Goal: Information Seeking & Learning: Learn about a topic

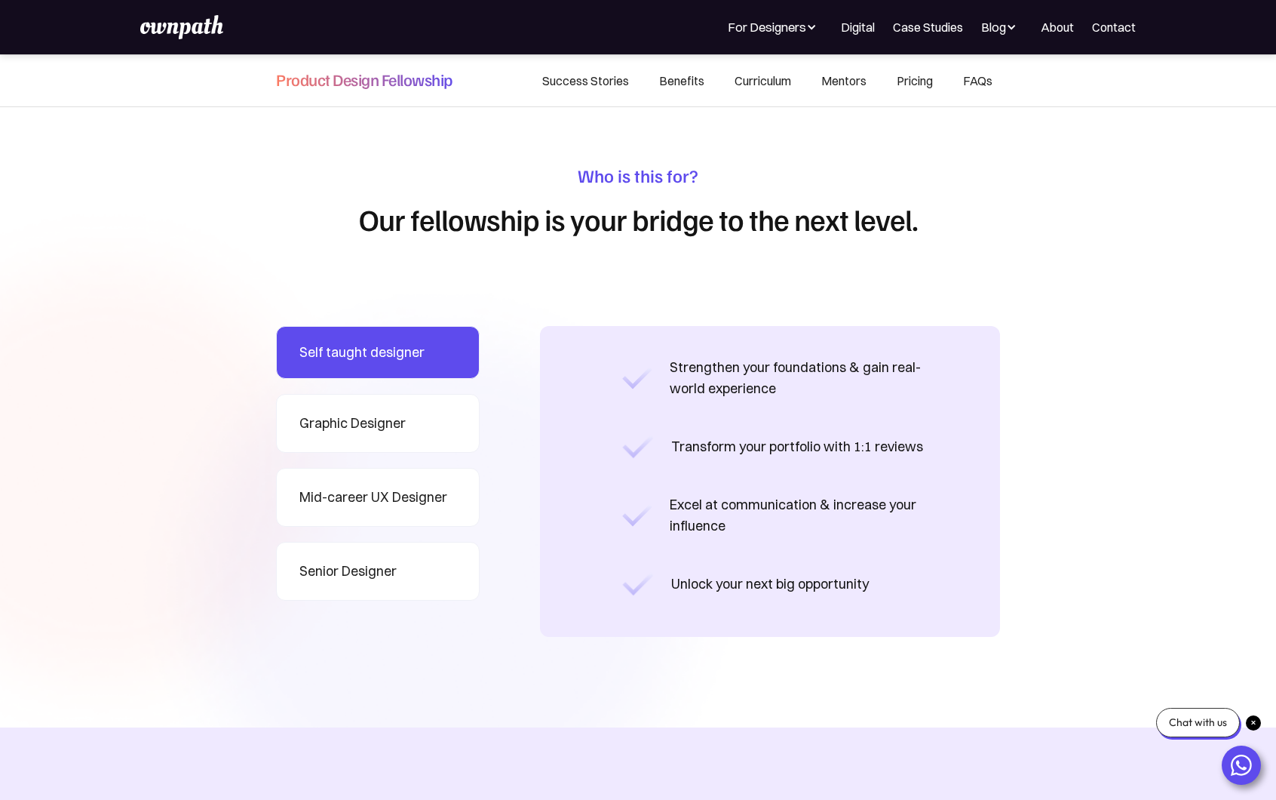
scroll to position [1178, 0]
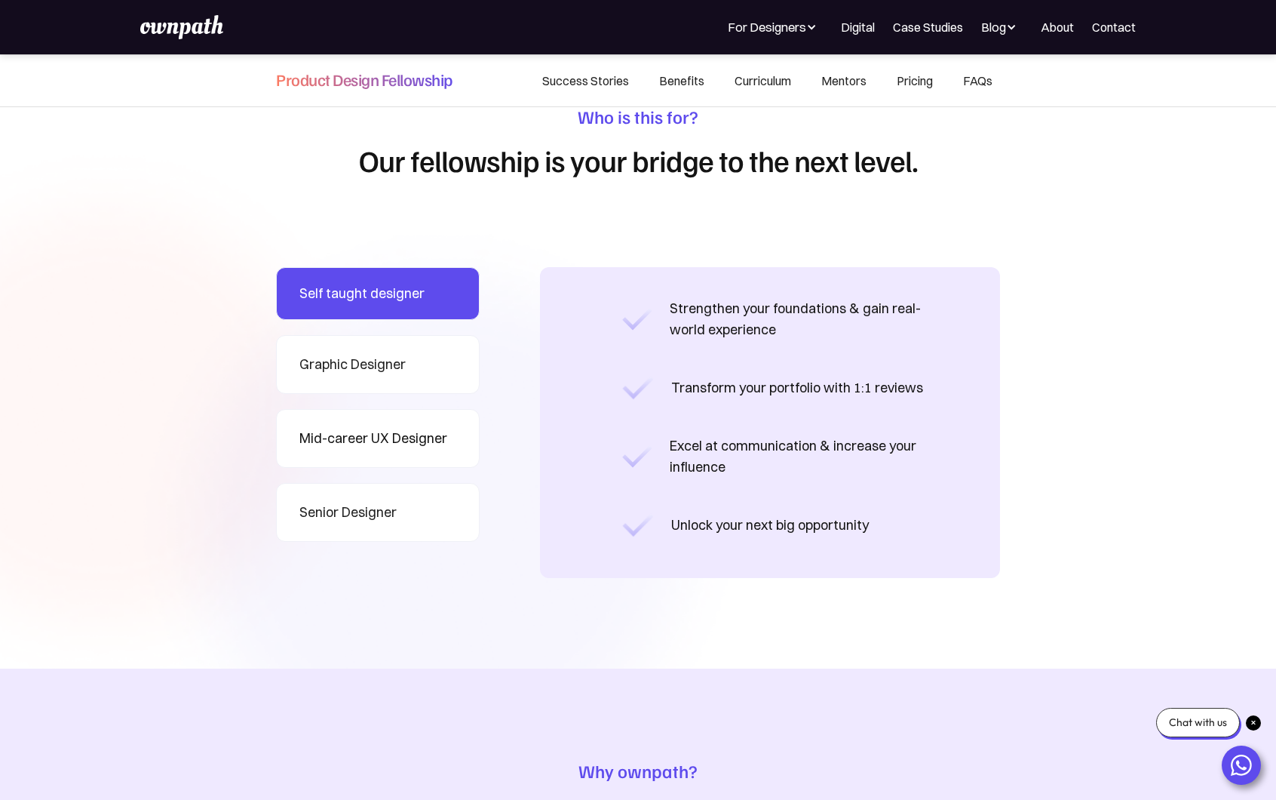
click at [390, 442] on div "Mid-career UX Designer" at bounding box center [374, 438] width 148 height 21
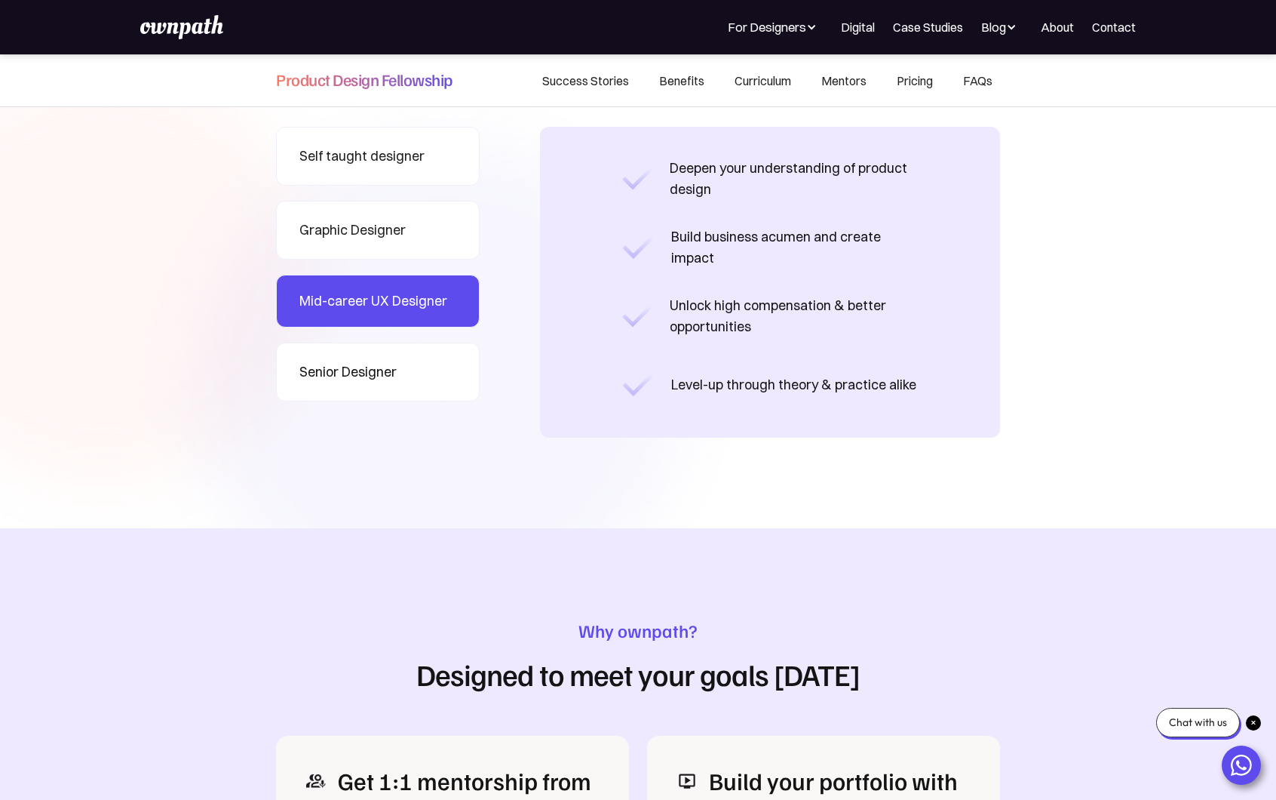
click at [383, 357] on link "Senior Designer" at bounding box center [378, 372] width 204 height 59
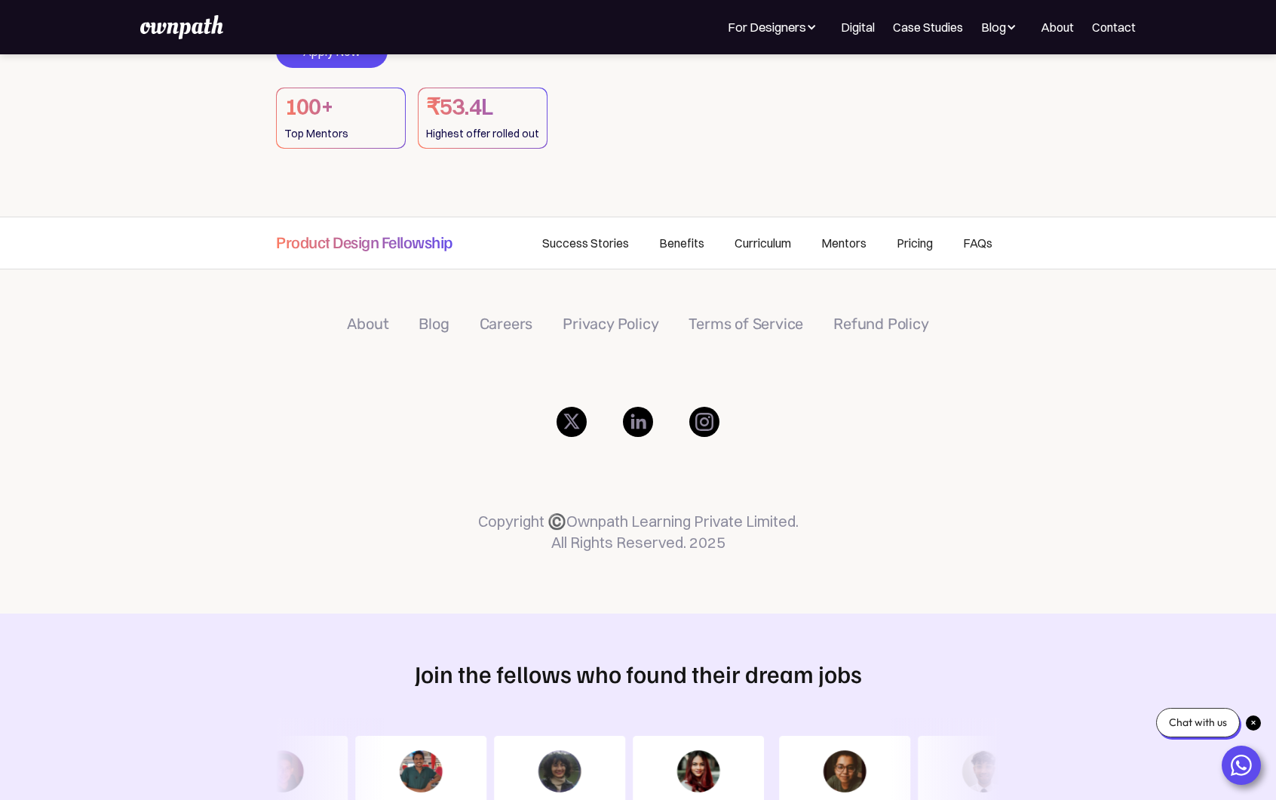
scroll to position [197, 0]
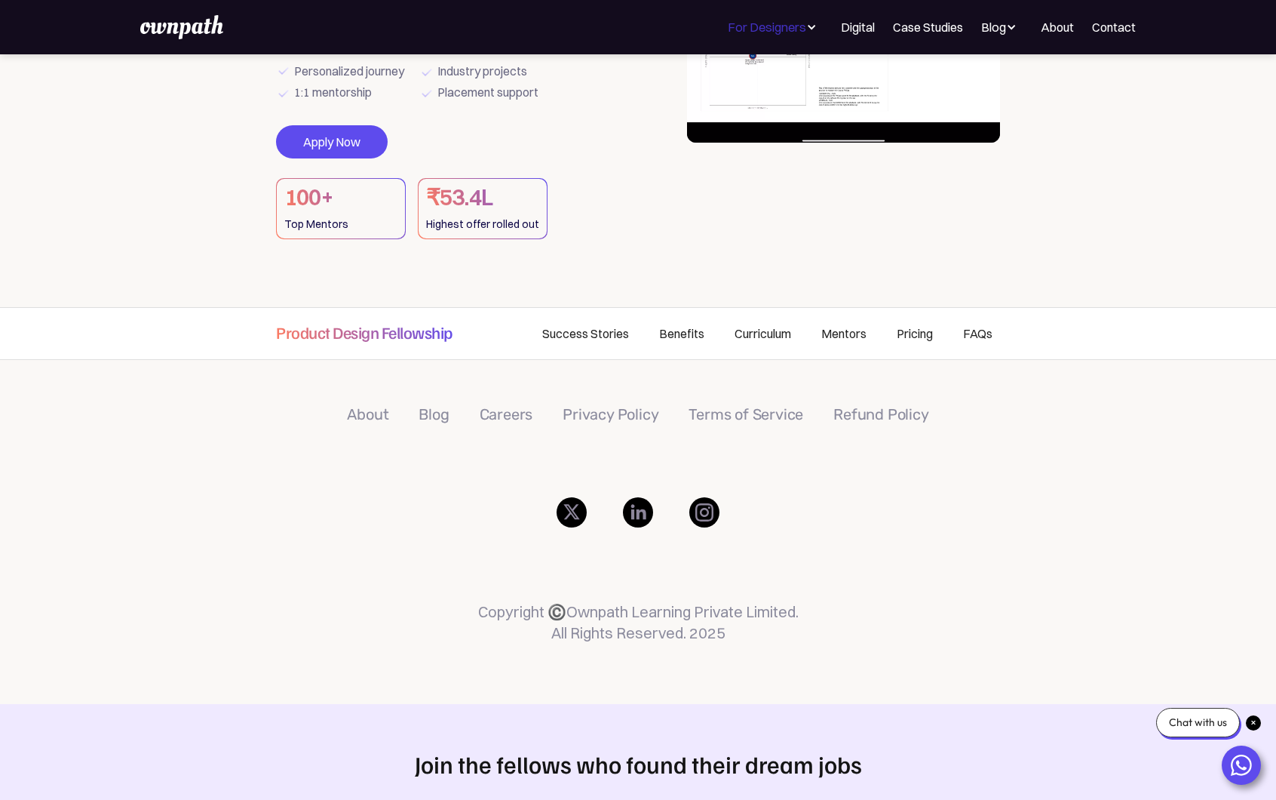
click at [774, 30] on div "For Designers" at bounding box center [767, 27] width 78 height 18
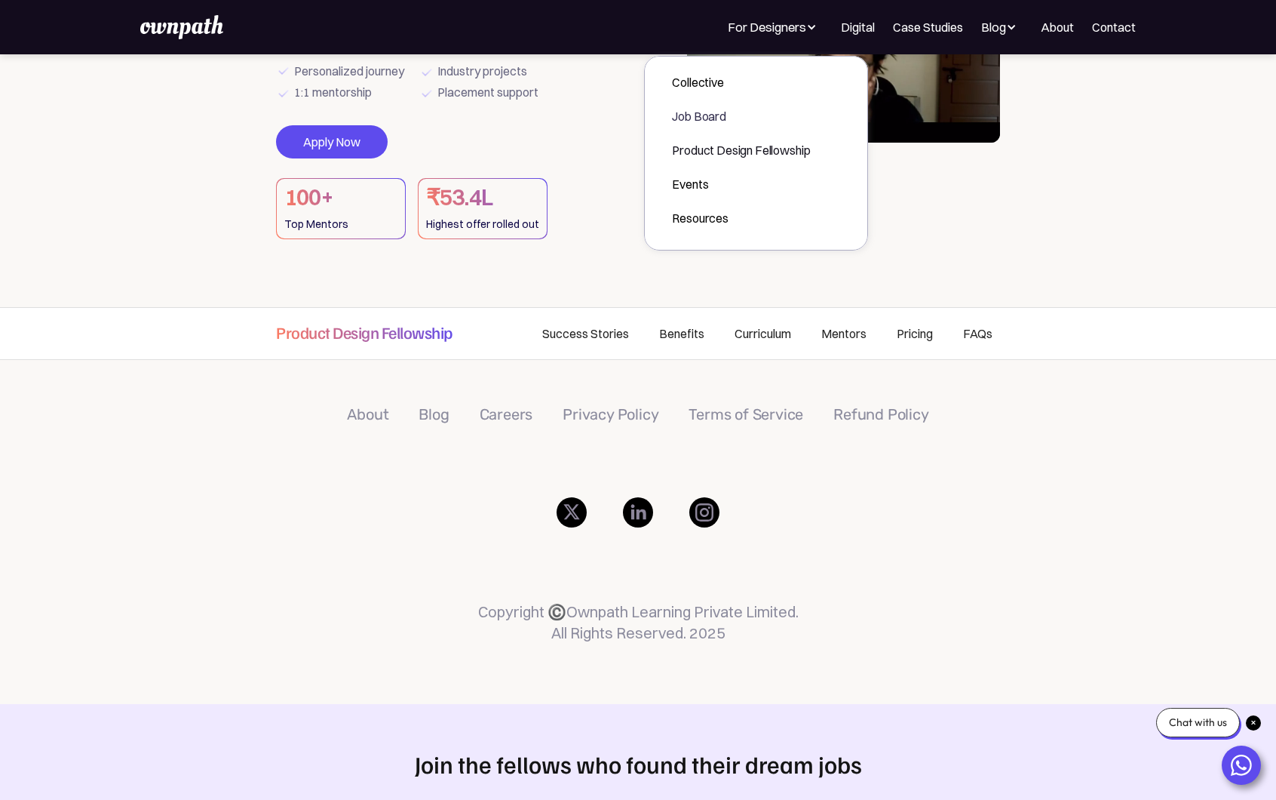
click at [717, 120] on div "Job Board" at bounding box center [741, 116] width 138 height 18
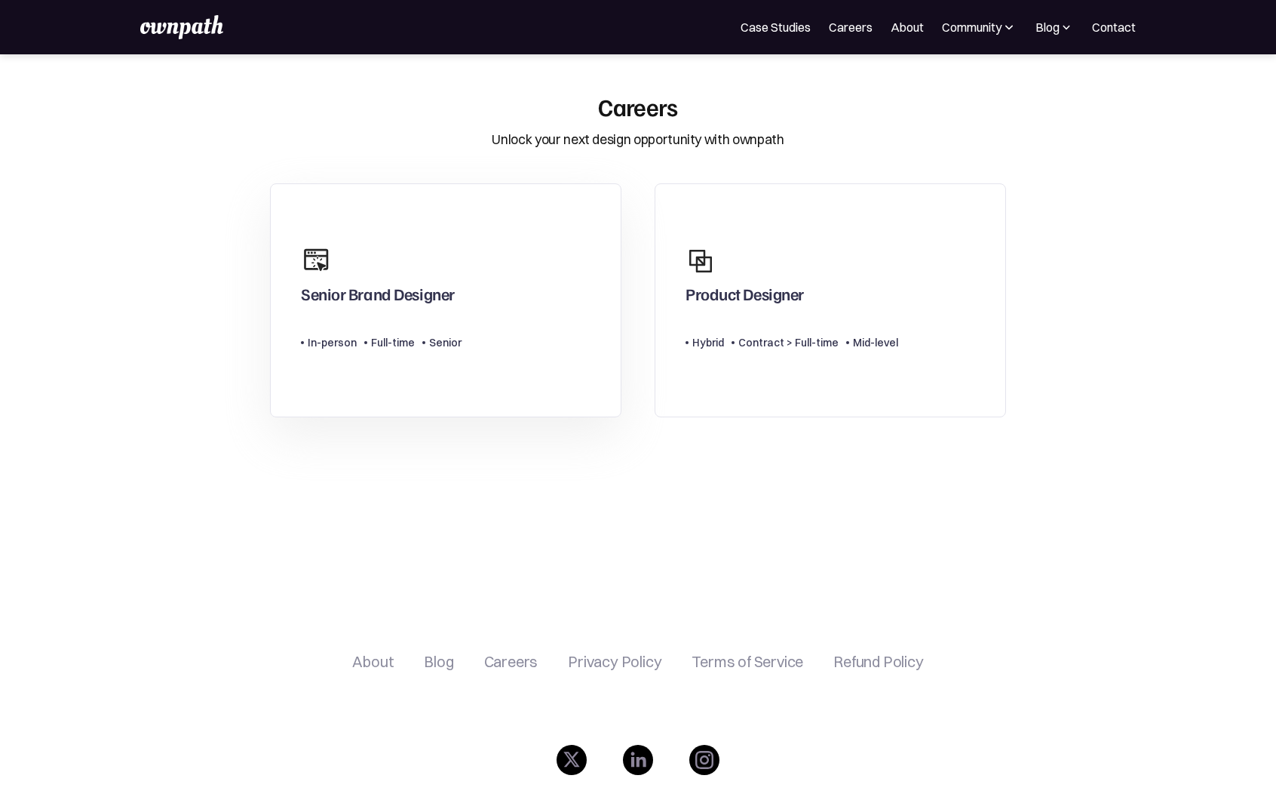
click at [335, 233] on link "Senior Brand Designer Type Level In-person Full-time Senior" at bounding box center [446, 300] width 352 height 235
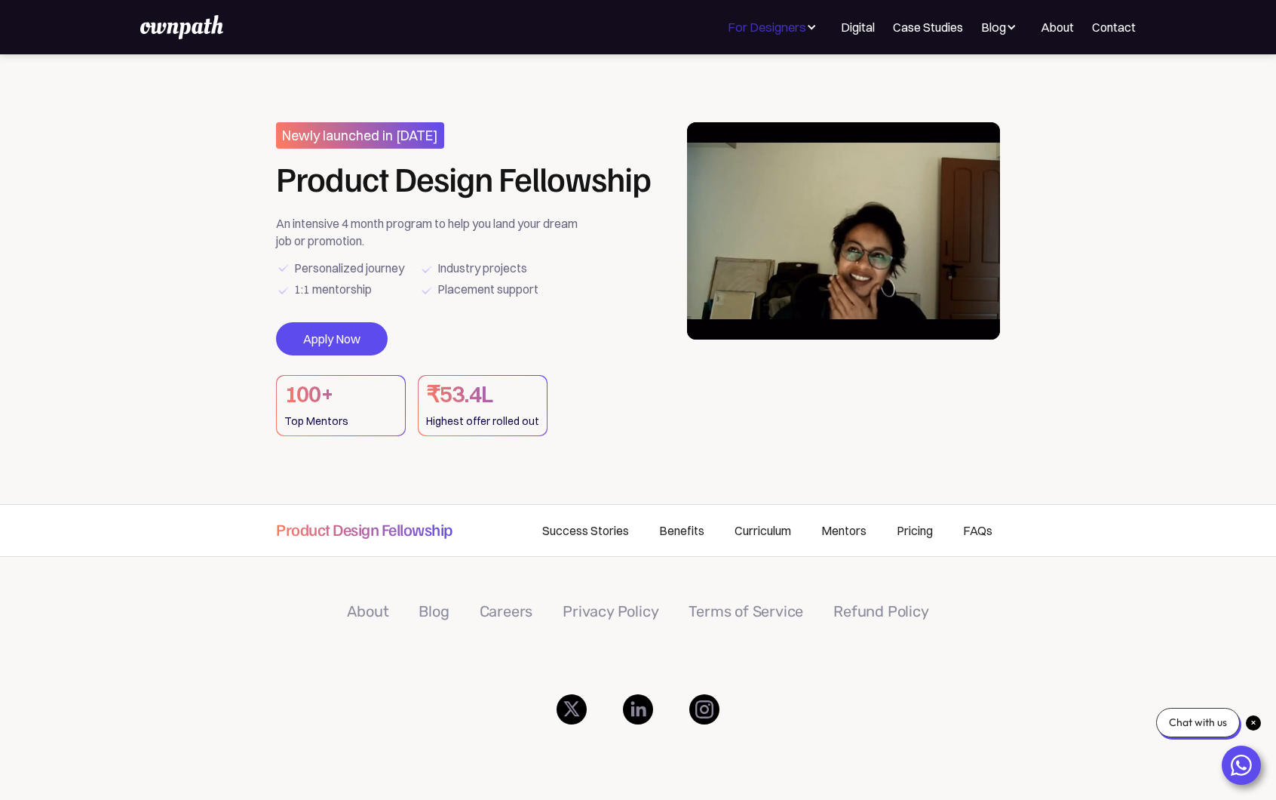
click at [803, 29] on div "For Designers" at bounding box center [767, 27] width 78 height 18
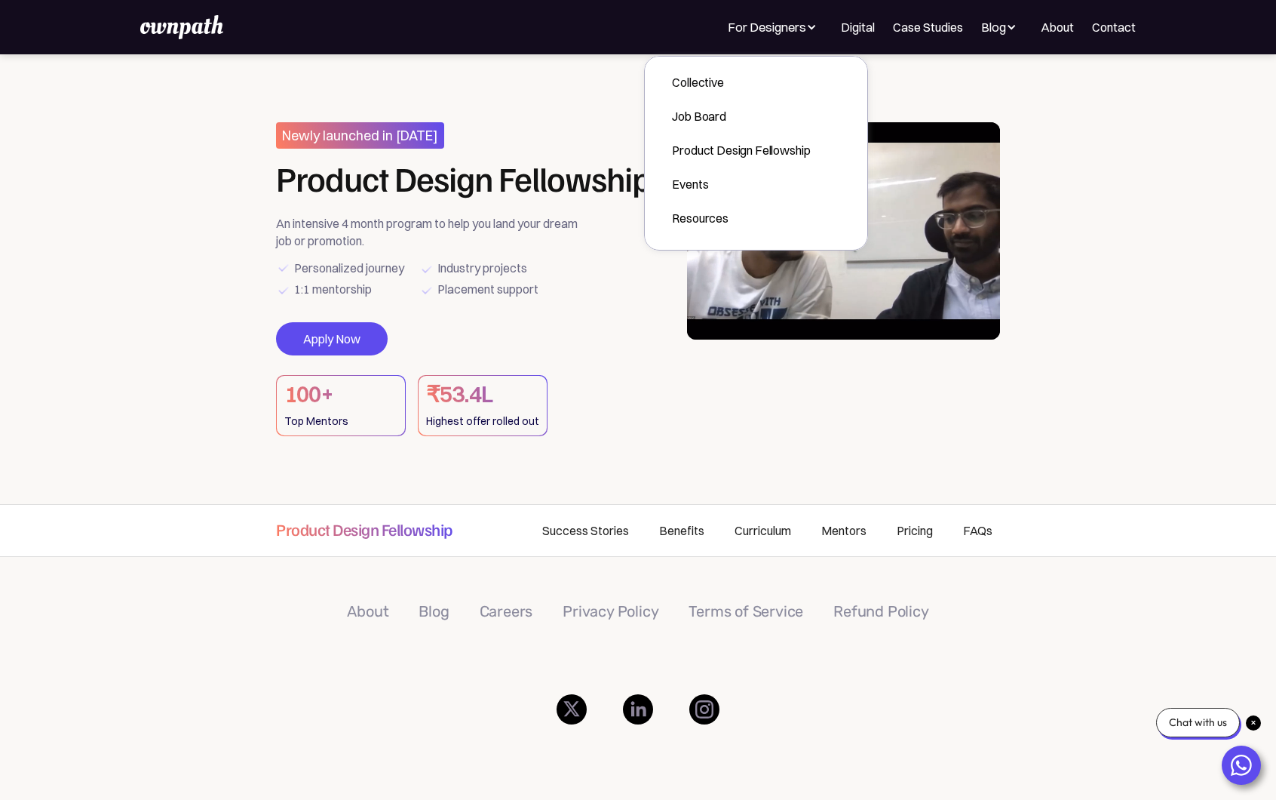
click at [500, 126] on div "Newly launched in [DATE] Product Design Fellowship An intensive 4 month program…" at bounding box center [471, 279] width 391 height 314
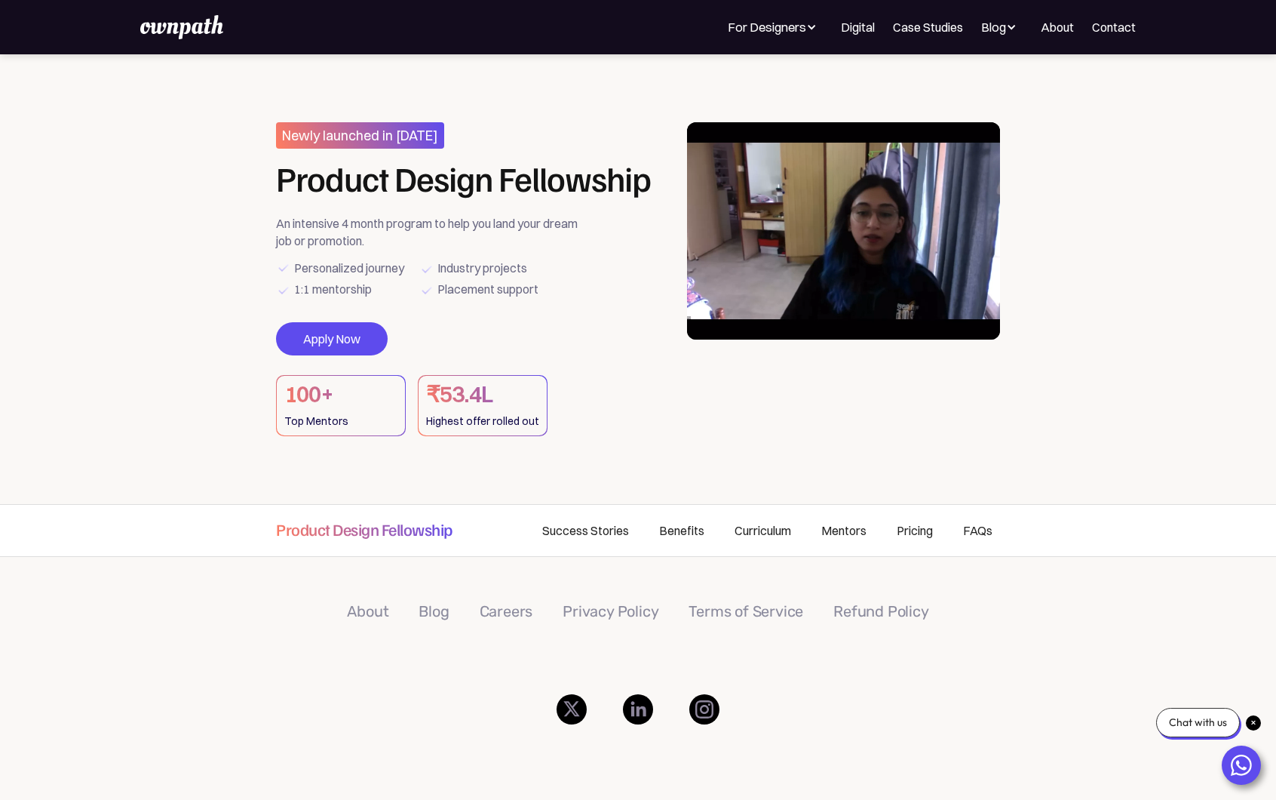
click at [210, 23] on img at bounding box center [181, 27] width 83 height 24
